Goal: Communication & Community: Ask a question

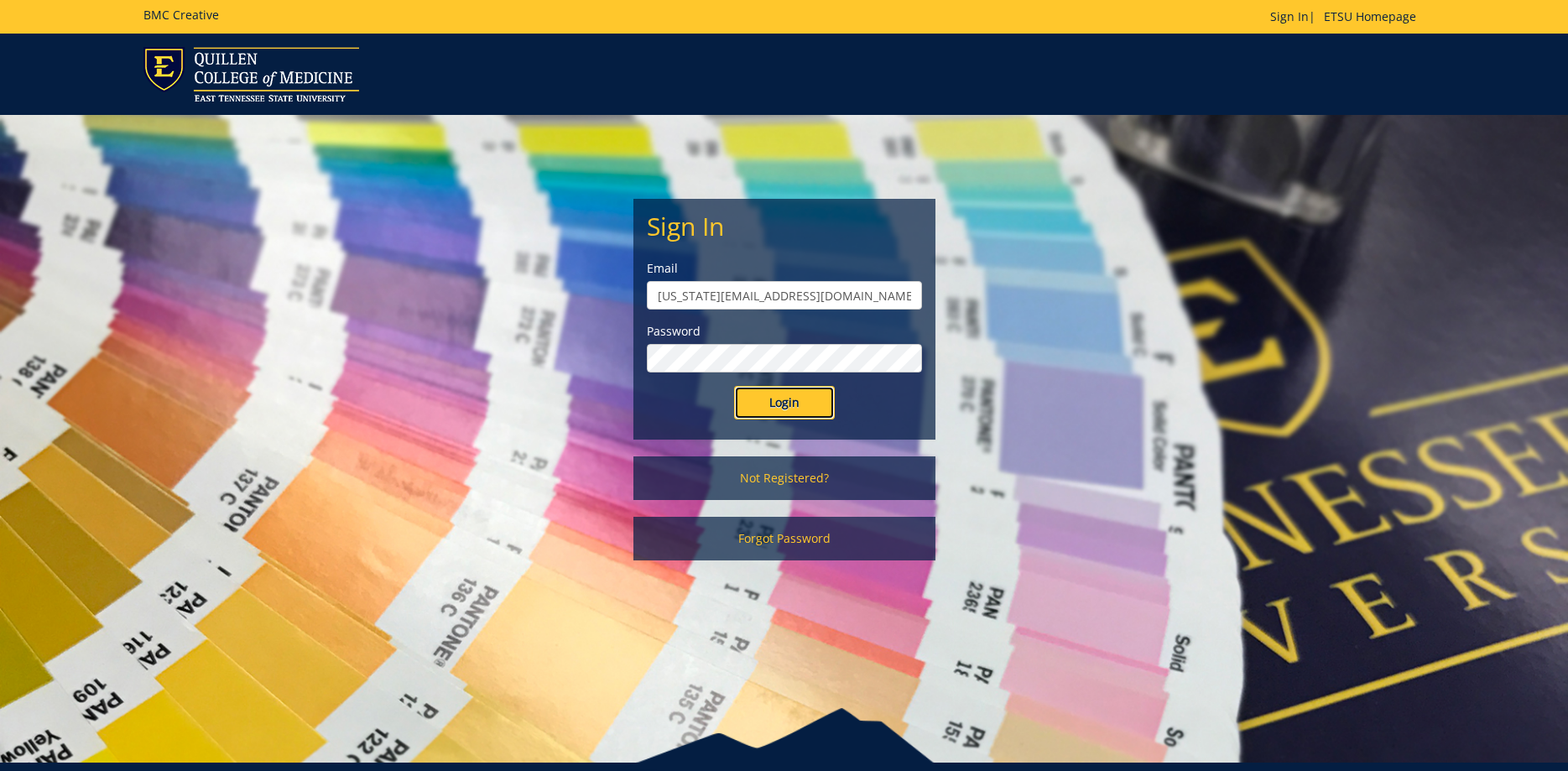
click at [777, 399] on input "Login" at bounding box center [784, 403] width 100 height 33
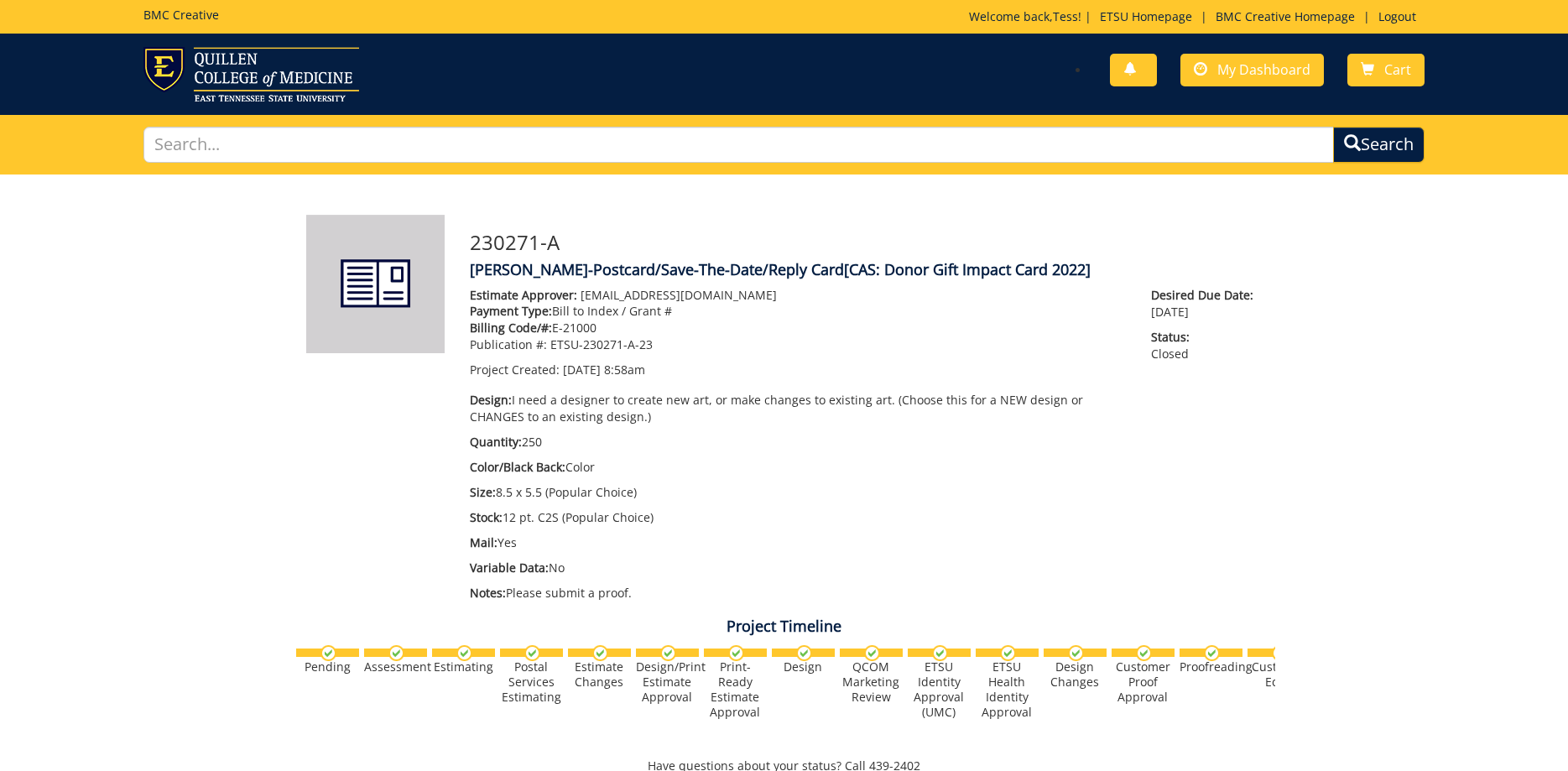
scroll to position [1024, 0]
click at [1212, 75] on link "My Dashboard" at bounding box center [1252, 69] width 143 height 32
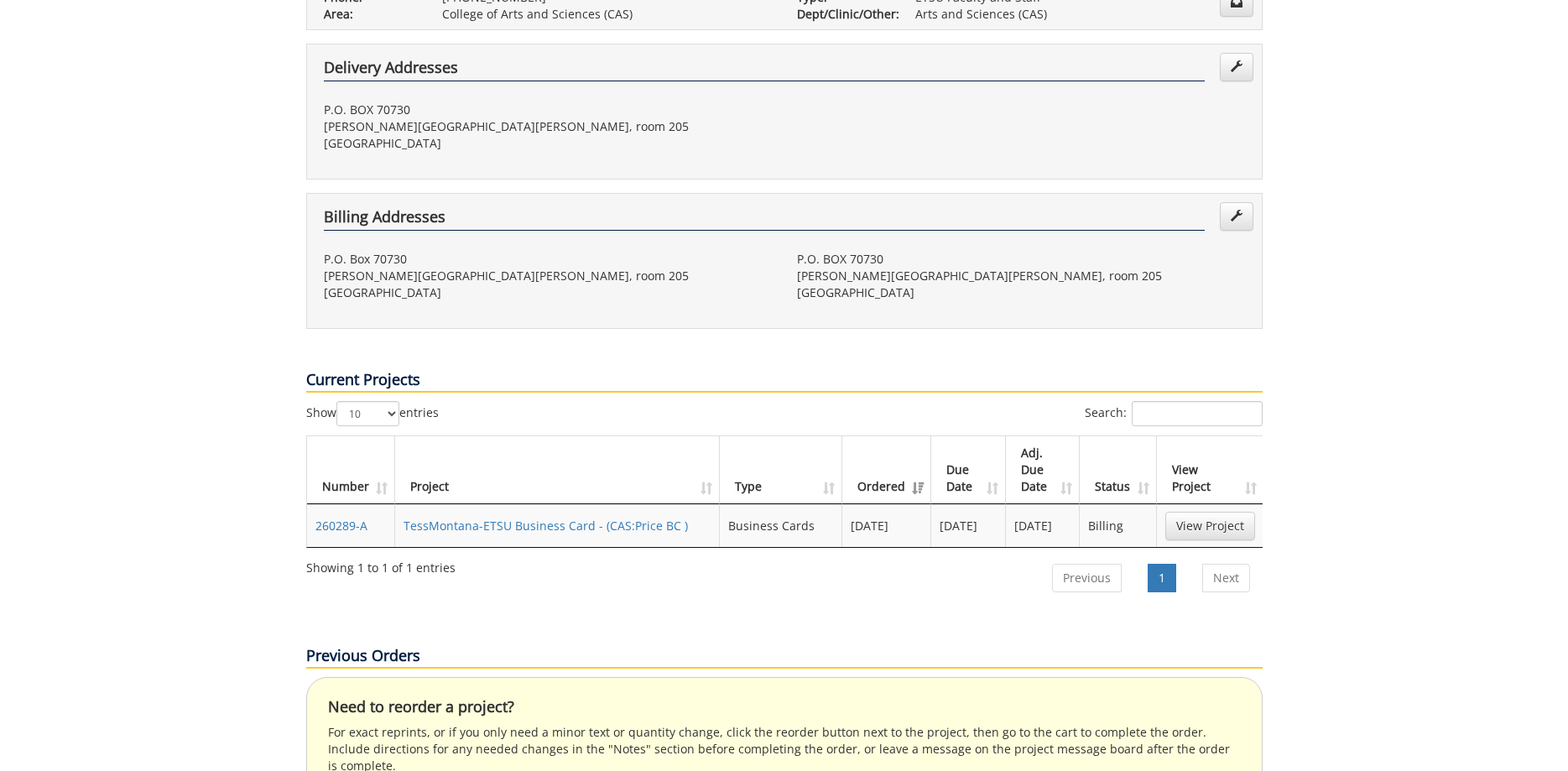
scroll to position [428, 0]
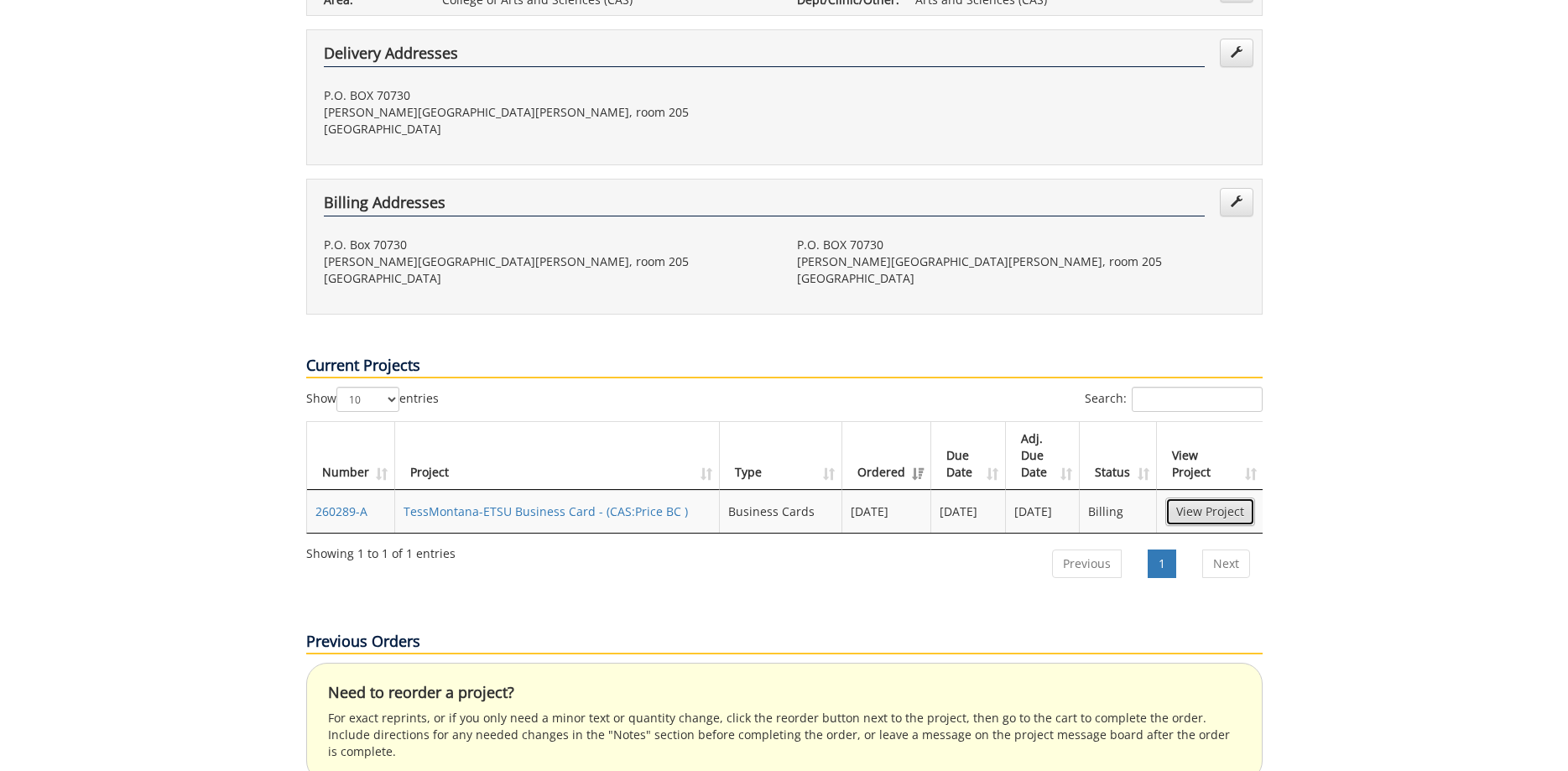
click at [1202, 498] on link "View Project" at bounding box center [1210, 512] width 90 height 29
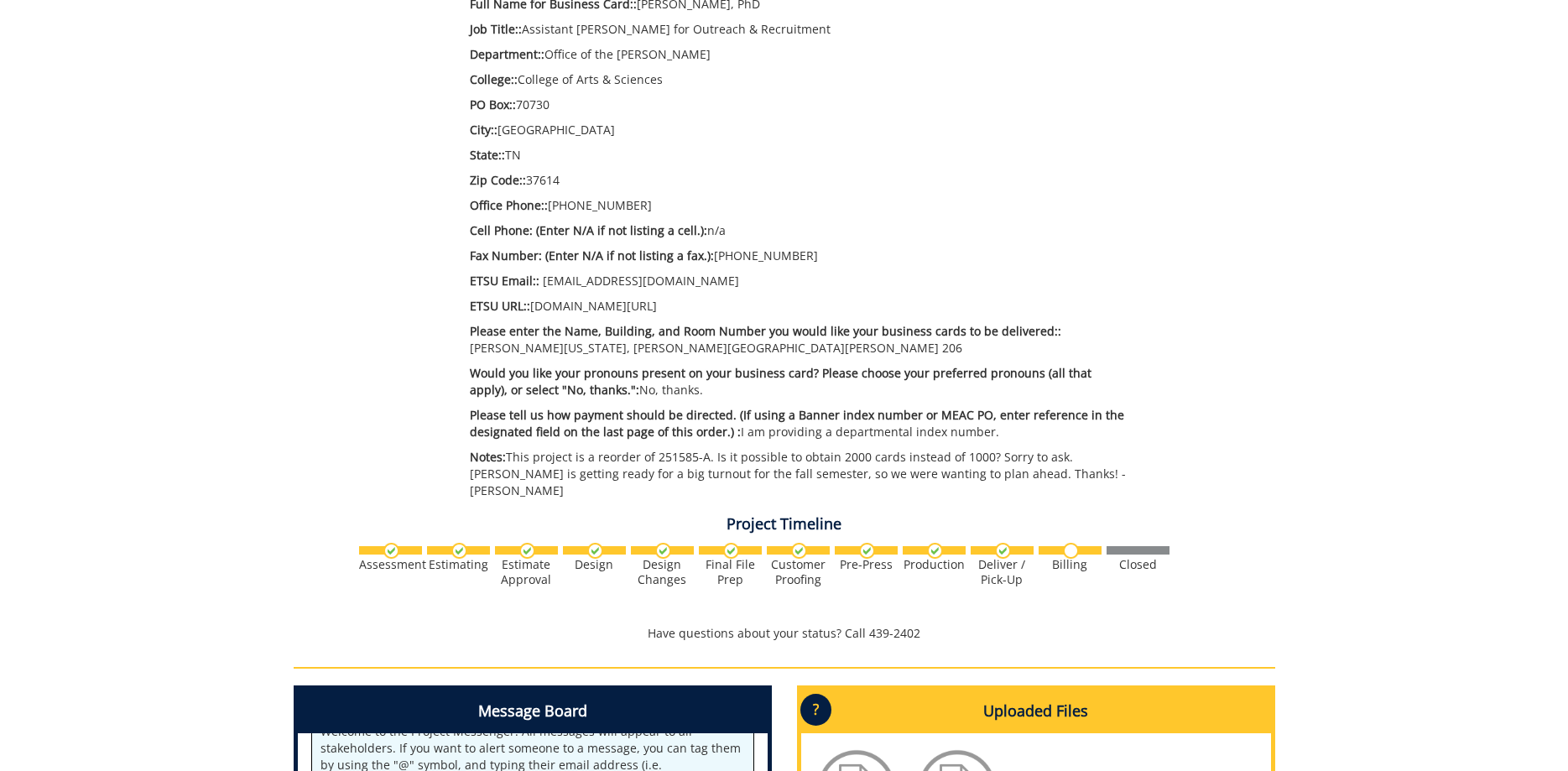
scroll to position [941, 0]
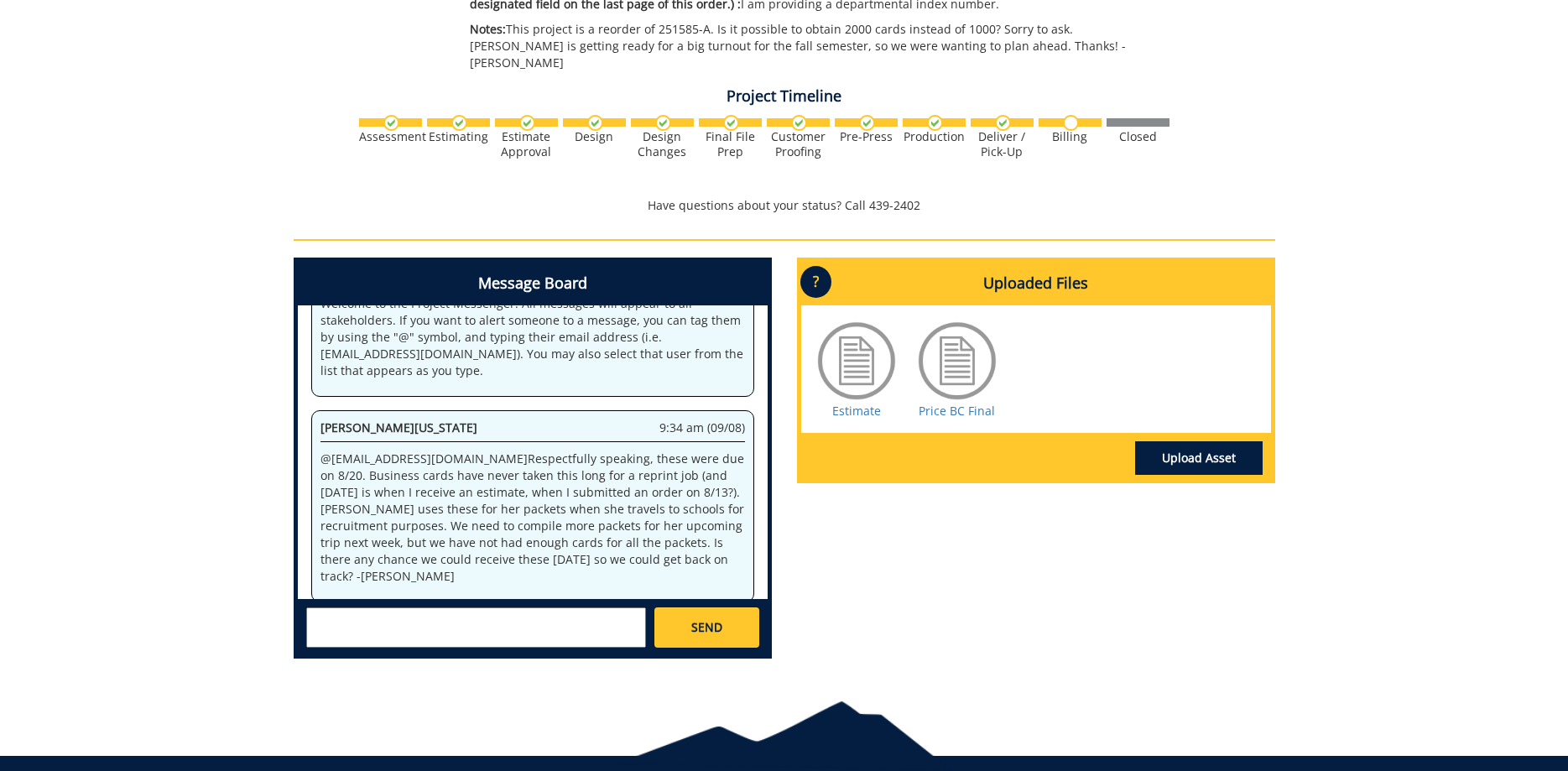
click at [426, 609] on textarea at bounding box center [476, 627] width 340 height 40
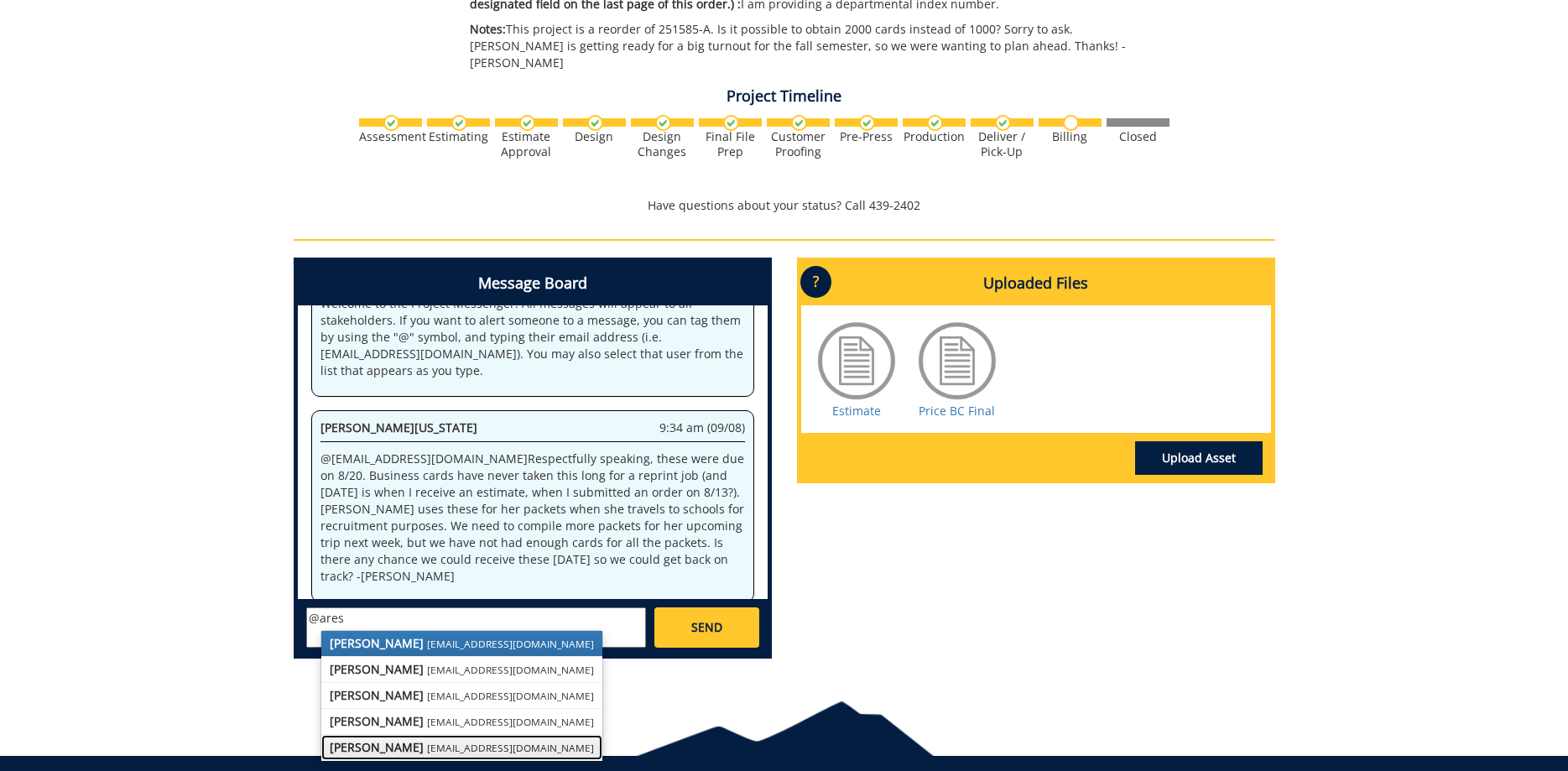
click at [361, 739] on strong "[PERSON_NAME]" at bounding box center [376, 747] width 94 height 16
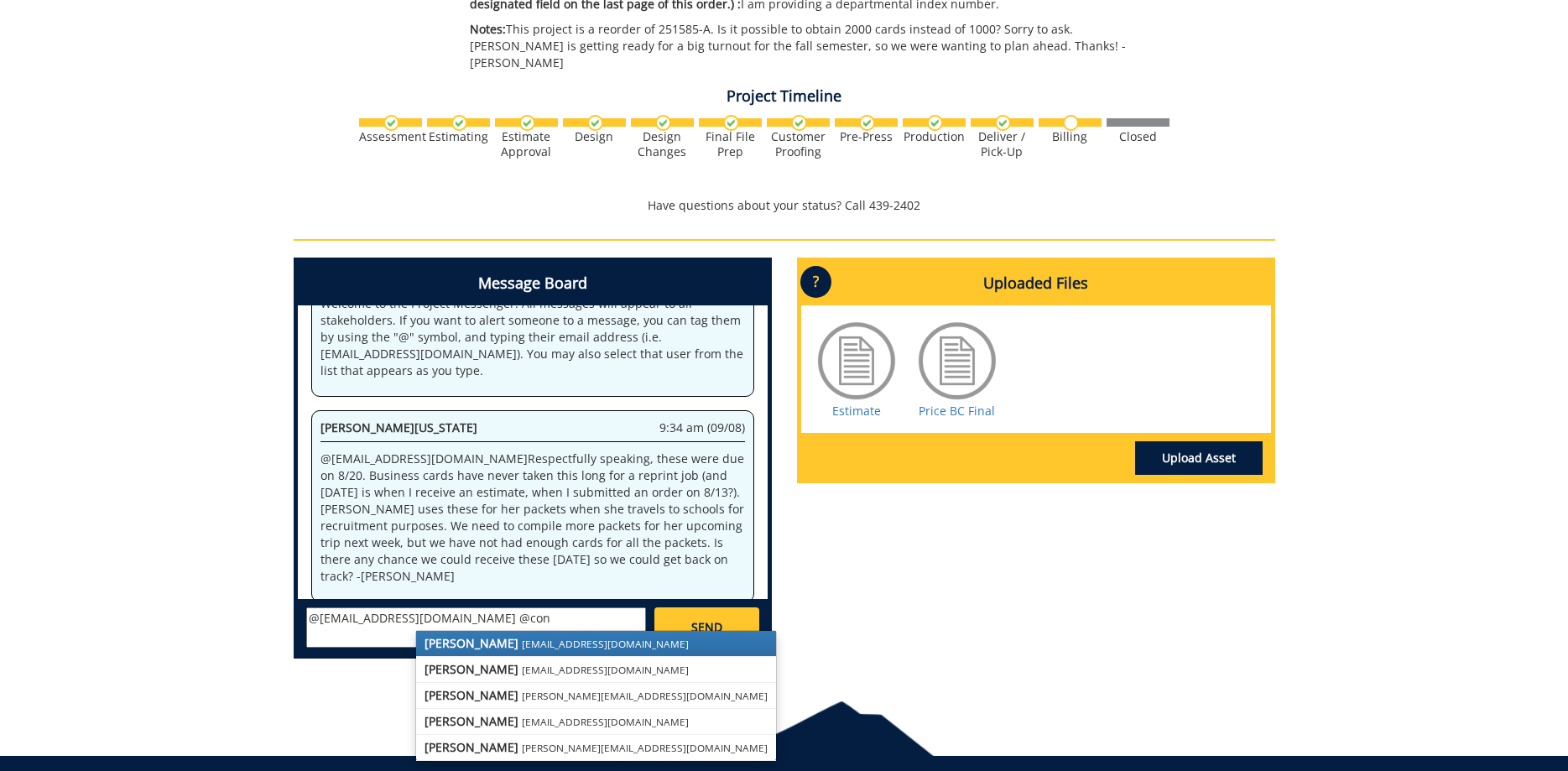
click at [446, 635] on strong "[PERSON_NAME]" at bounding box center [472, 643] width 94 height 16
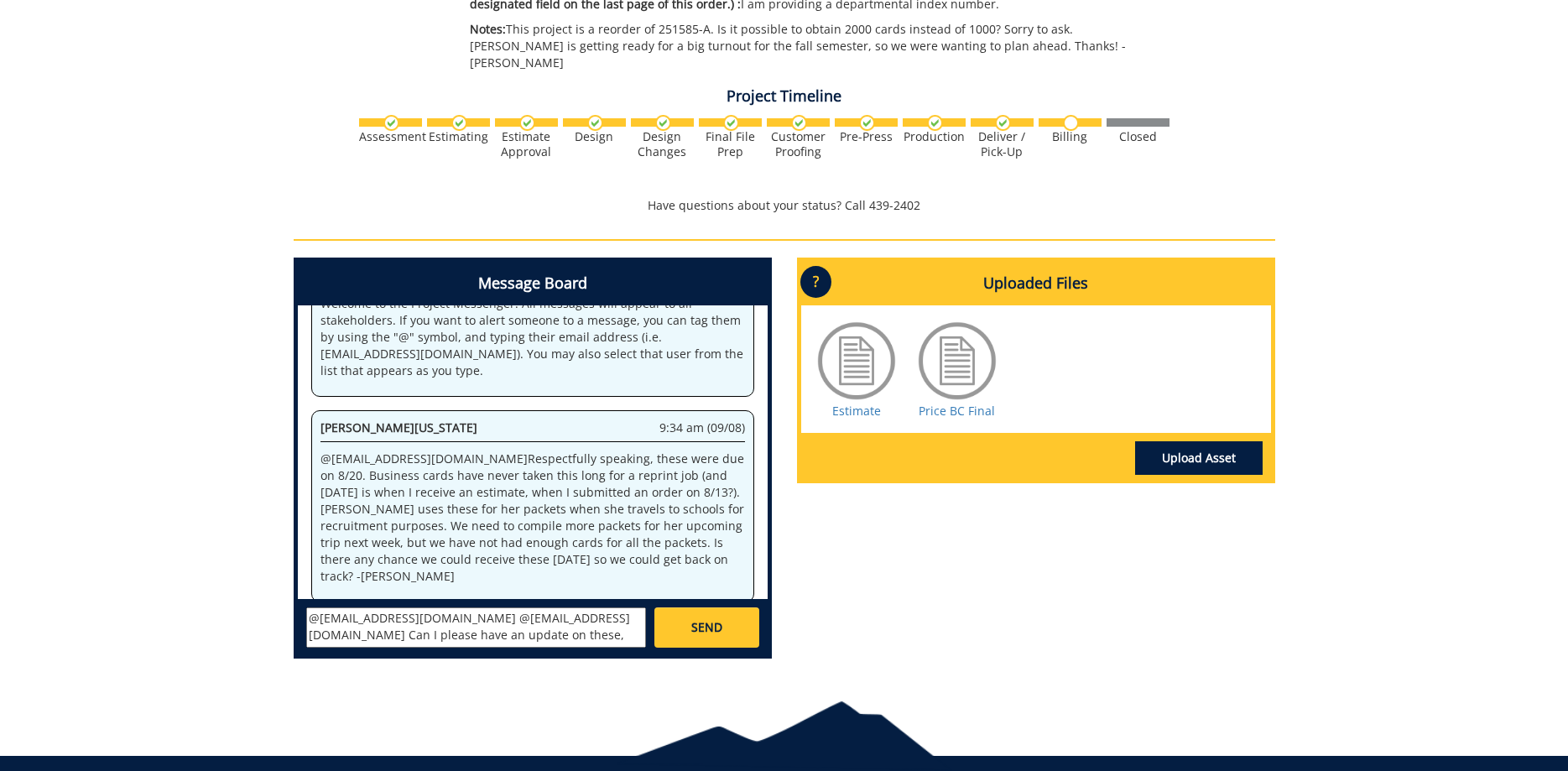
type textarea "@[EMAIL_ADDRESS][DOMAIN_NAME] @[EMAIL_ADDRESS][DOMAIN_NAME] Can I please have a…"
drag, startPoint x: 599, startPoint y: 620, endPoint x: 608, endPoint y: 619, distance: 9.1
click at [601, 620] on textarea "@[EMAIL_ADDRESS][DOMAIN_NAME] @[EMAIL_ADDRESS][DOMAIN_NAME] Can I please have a…" at bounding box center [476, 627] width 340 height 40
click at [636, 617] on textarea "@[EMAIL_ADDRESS][DOMAIN_NAME] @[EMAIL_ADDRESS][DOMAIN_NAME] Can I please have a…" at bounding box center [476, 627] width 340 height 40
click at [673, 618] on link "SEND" at bounding box center [706, 627] width 104 height 40
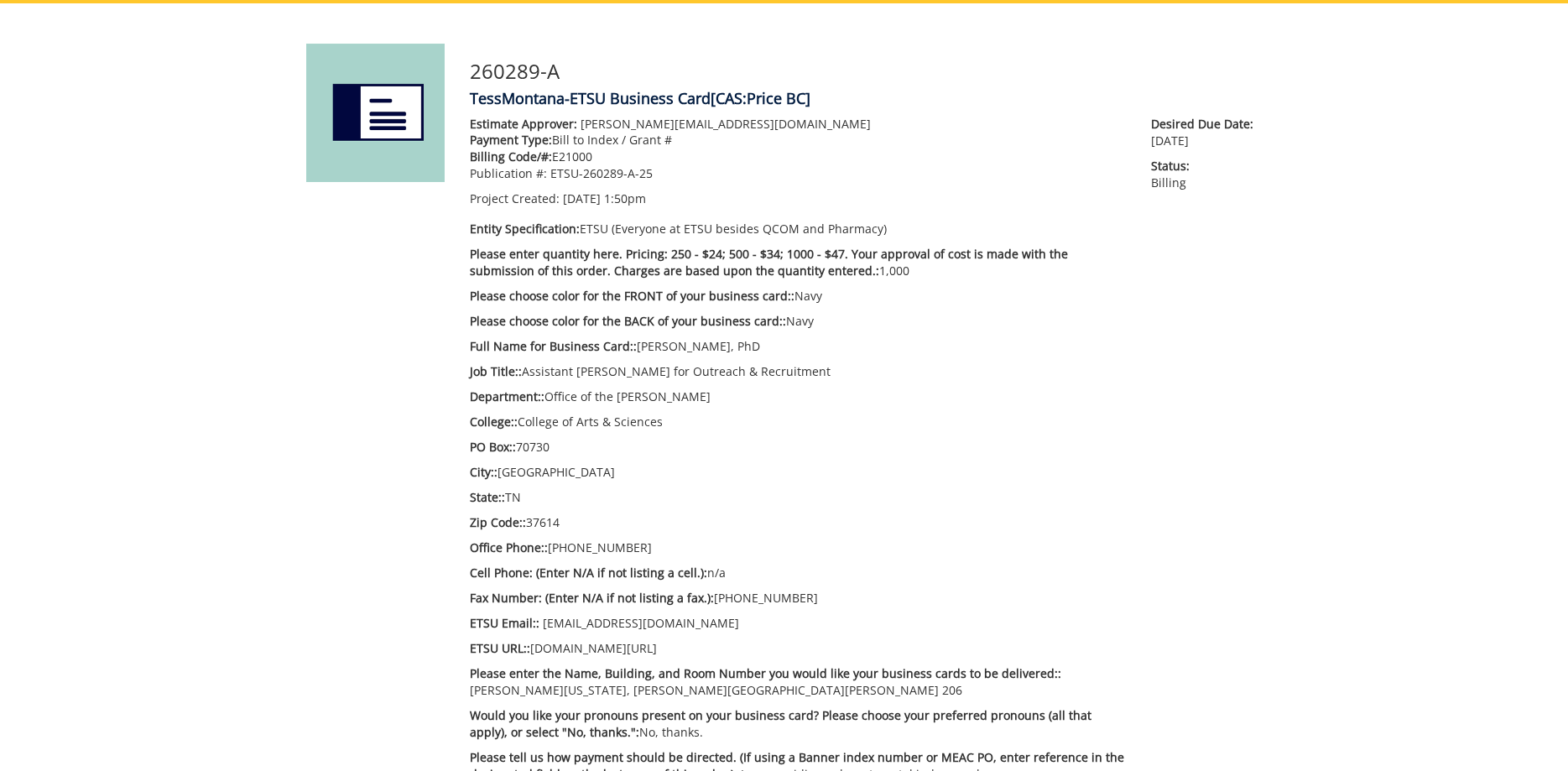
scroll to position [0, 0]
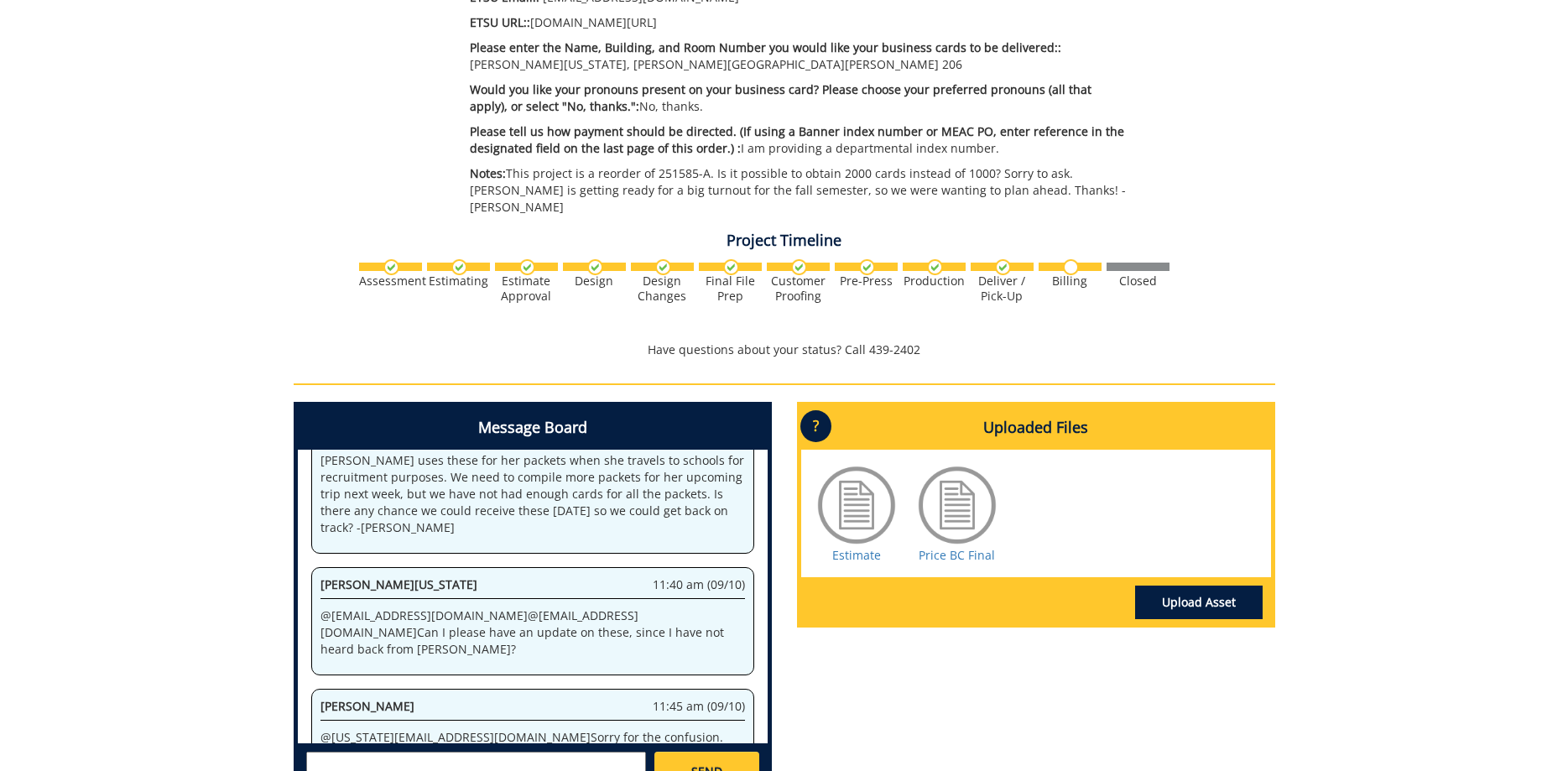
scroll to position [727, 0]
